Goal: Task Accomplishment & Management: Use online tool/utility

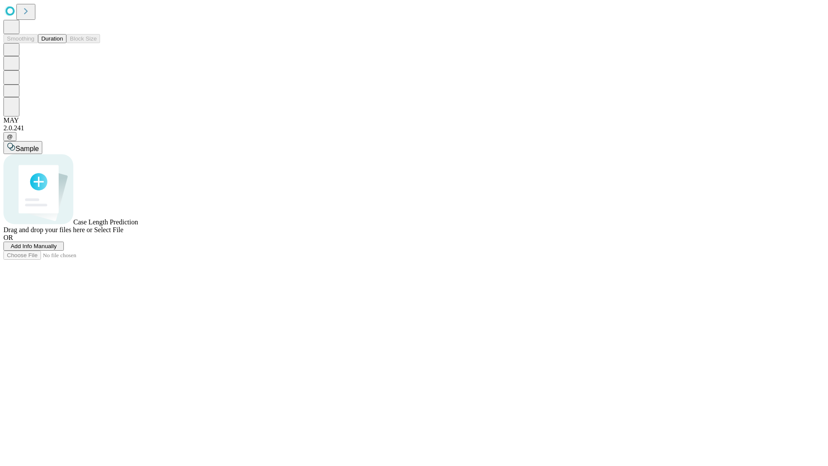
click at [63, 43] on button "Duration" at bounding box center [52, 38] width 28 height 9
click at [57, 249] on span "Add Info Manually" at bounding box center [34, 246] width 46 height 6
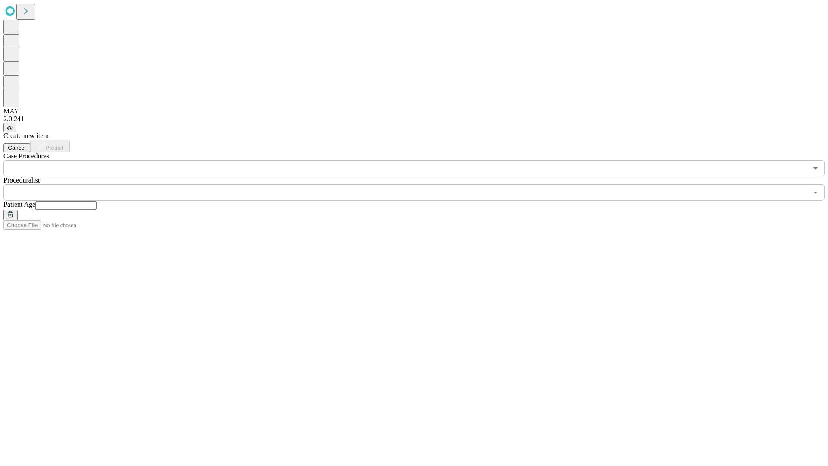
click at [97, 201] on input "text" at bounding box center [65, 205] width 61 height 9
type input "**"
click at [420, 184] on input "text" at bounding box center [405, 192] width 804 height 16
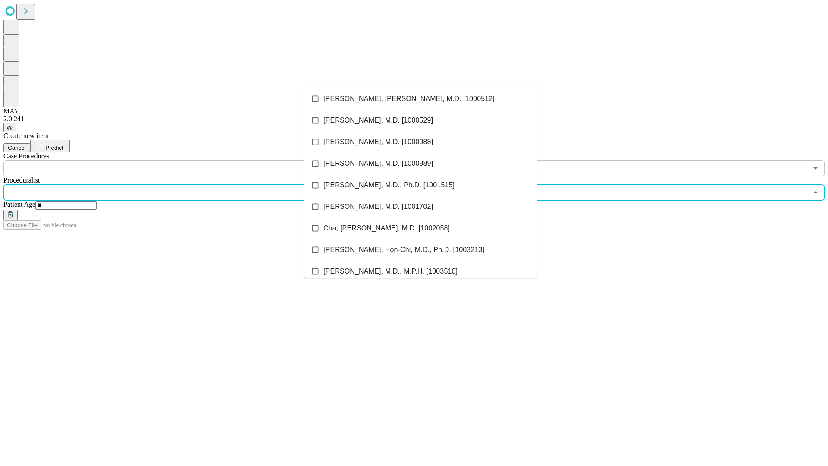
click at [420, 99] on li "[PERSON_NAME], [PERSON_NAME], M.D. [1000512]" at bounding box center [420, 99] width 233 height 22
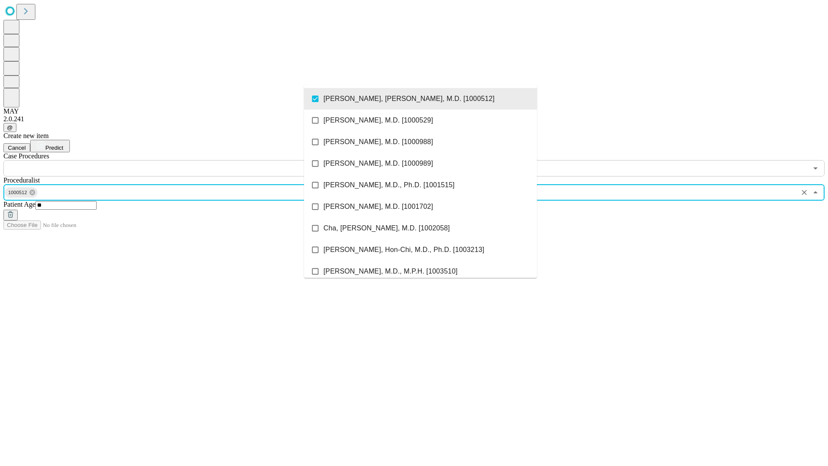
click at [181, 160] on input "text" at bounding box center [405, 168] width 804 height 16
